Goal: Task Accomplishment & Management: Use online tool/utility

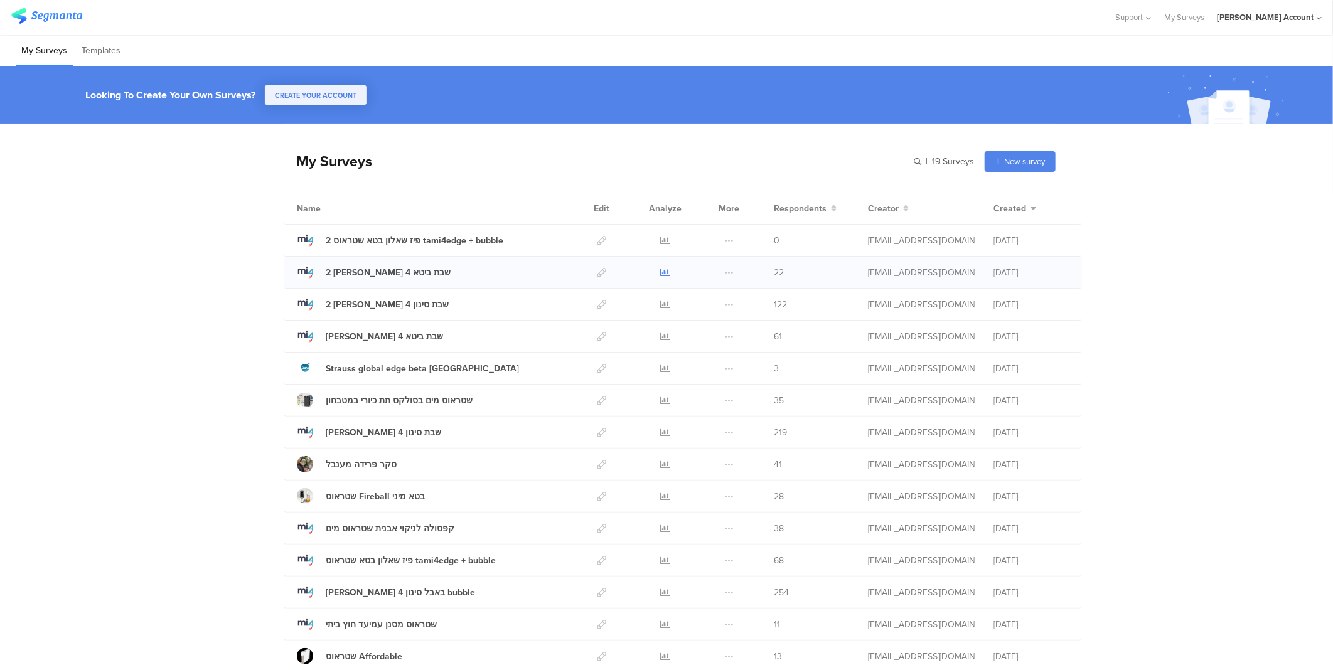
click at [661, 270] on icon at bounding box center [665, 272] width 9 height 9
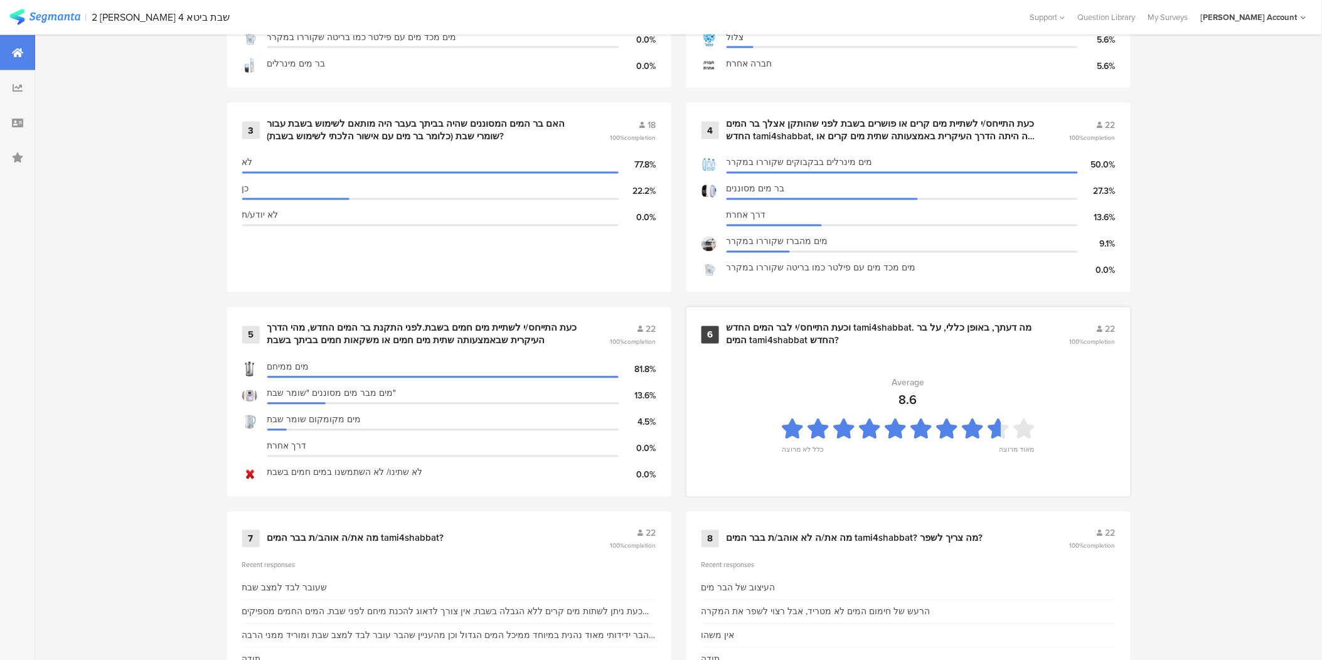
scroll to position [697, 0]
